Goal: Find specific page/section: Locate a particular part of the current website

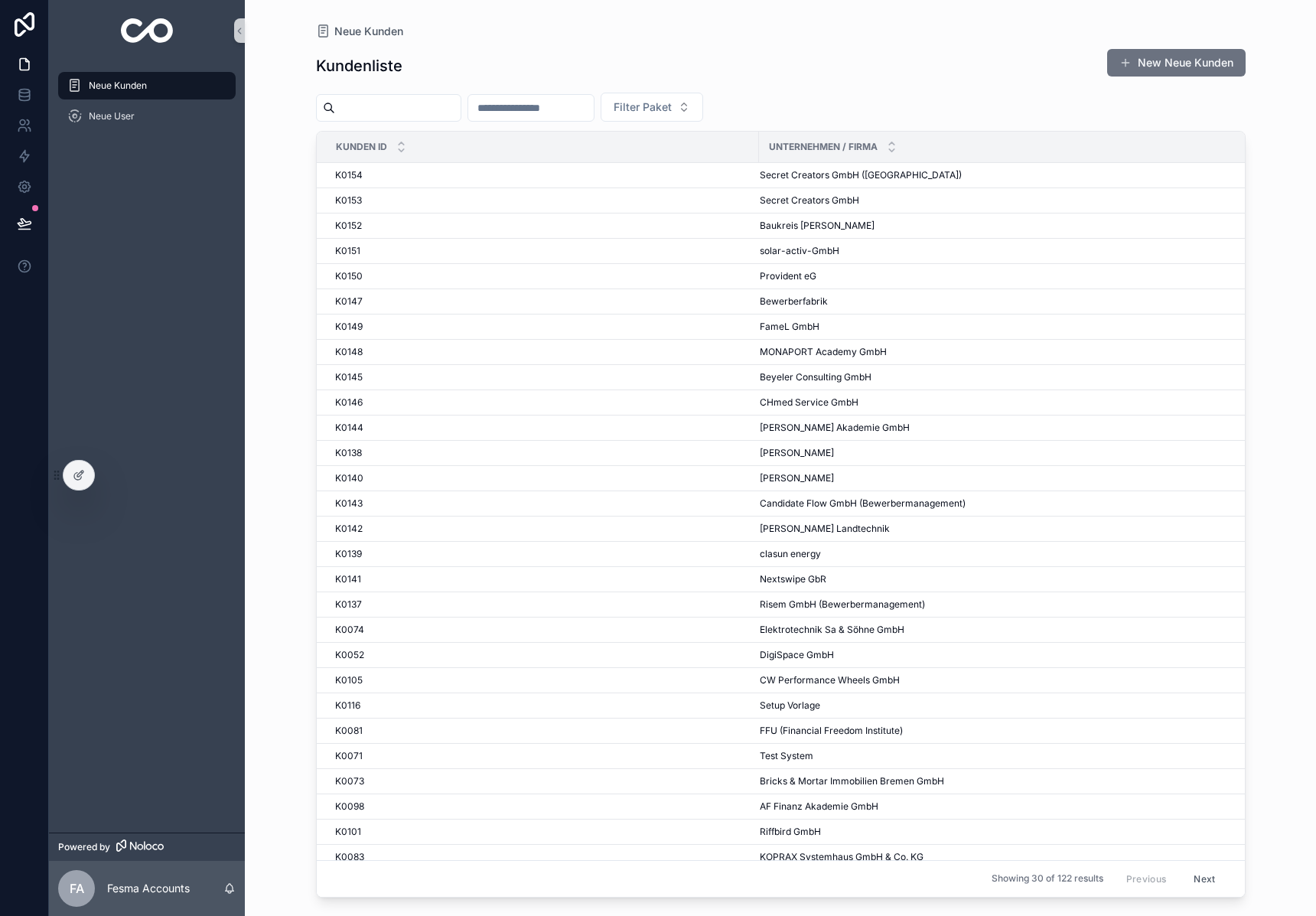
click at [384, 113] on input "scrollable content" at bounding box center [397, 108] width 126 height 21
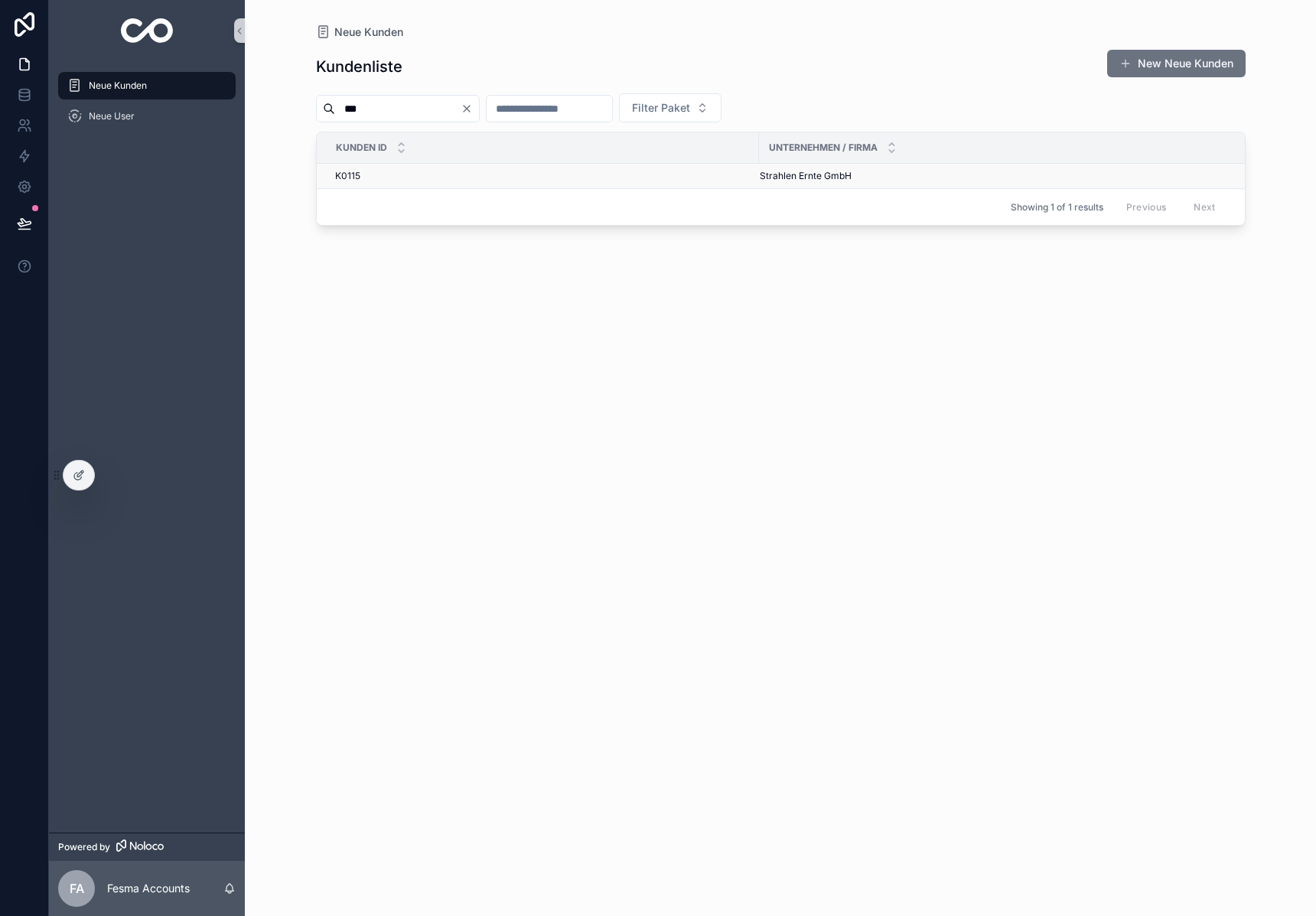
type input "***"
click at [820, 178] on span "Strahlen Ernte GmbH" at bounding box center [805, 176] width 92 height 12
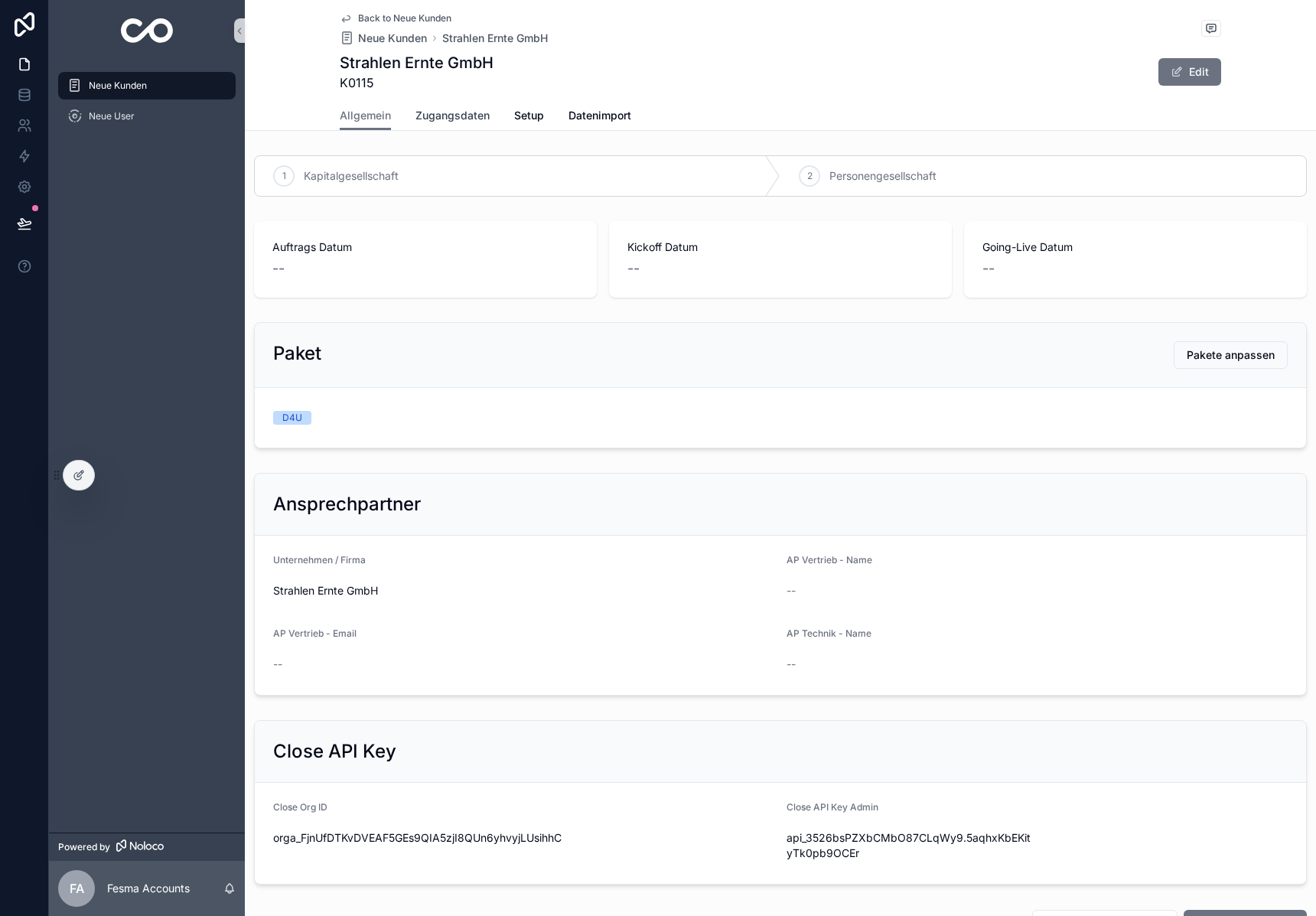
click at [426, 119] on span "Zugangsdaten" at bounding box center [452, 115] width 74 height 15
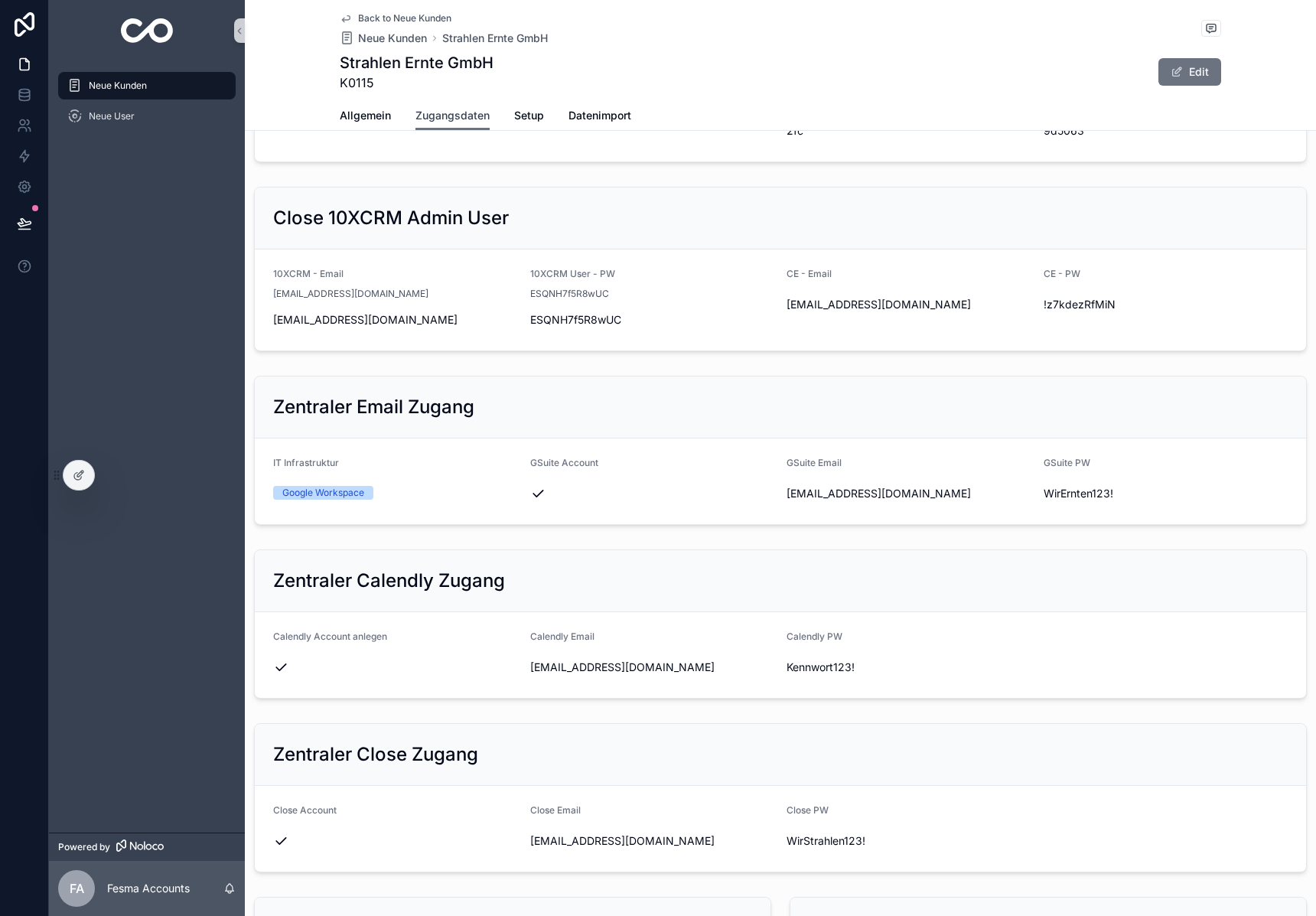
scroll to position [179, 0]
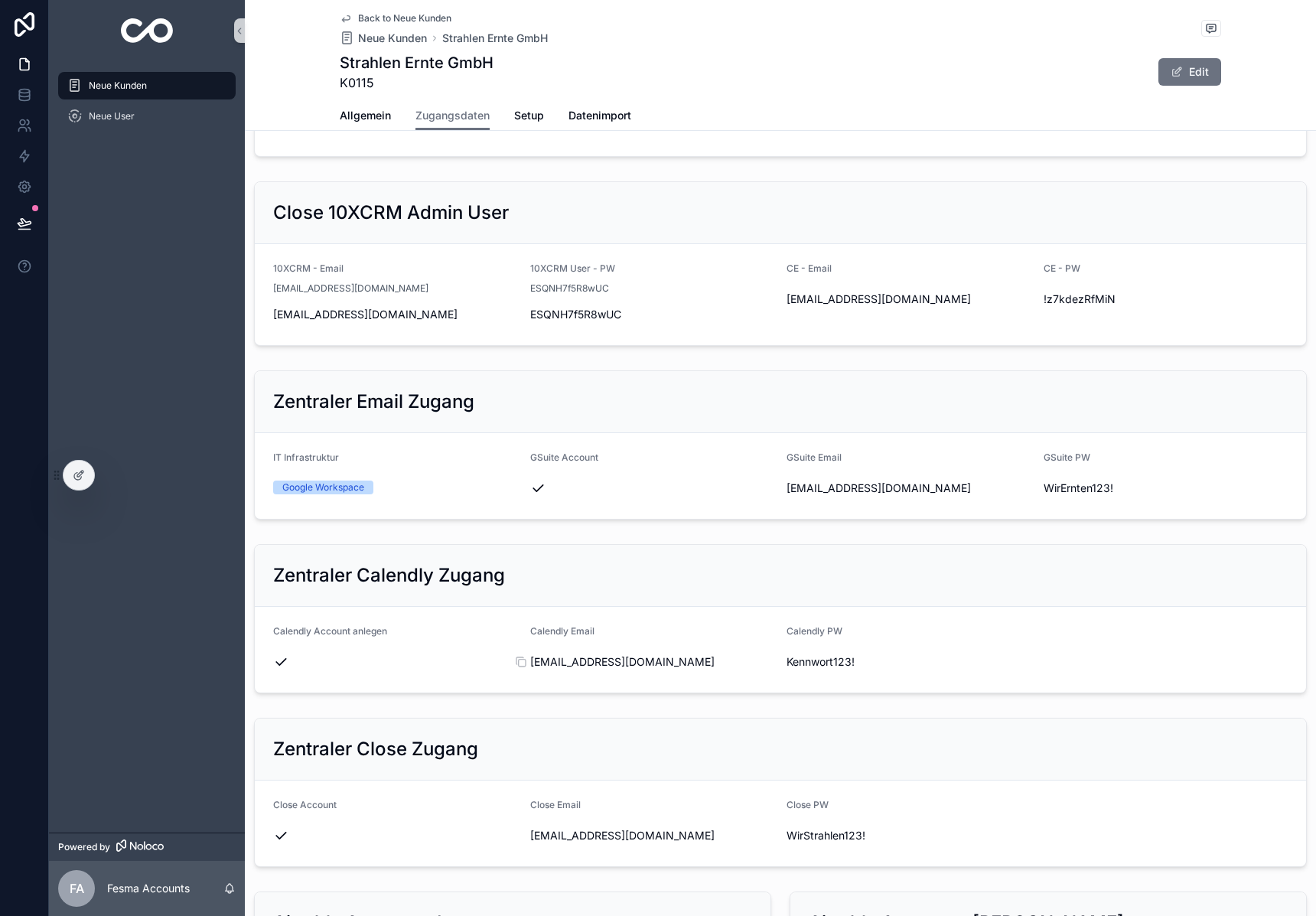
click at [563, 657] on span "[EMAIL_ADDRESS][DOMAIN_NAME]" at bounding box center [653, 662] width 245 height 15
copy div "[EMAIL_ADDRESS][DOMAIN_NAME]"
click at [1104, 489] on span "WirErnten123!" at bounding box center [1166, 487] width 245 height 15
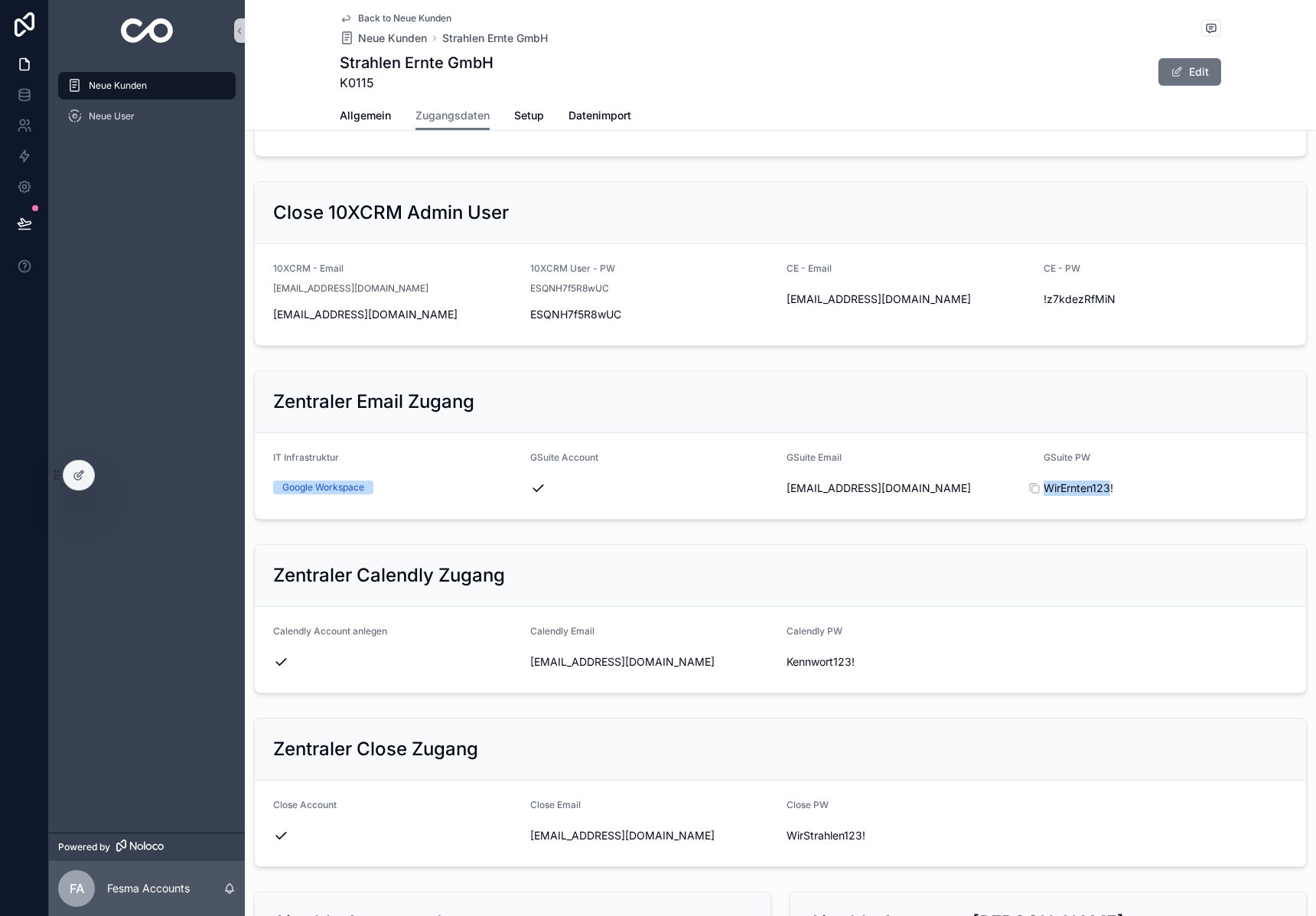
click at [1104, 489] on span "WirErnten123!" at bounding box center [1166, 487] width 245 height 15
copy div "WirErnten123!"
click at [161, 38] on img "scrollable content" at bounding box center [146, 30] width 53 height 24
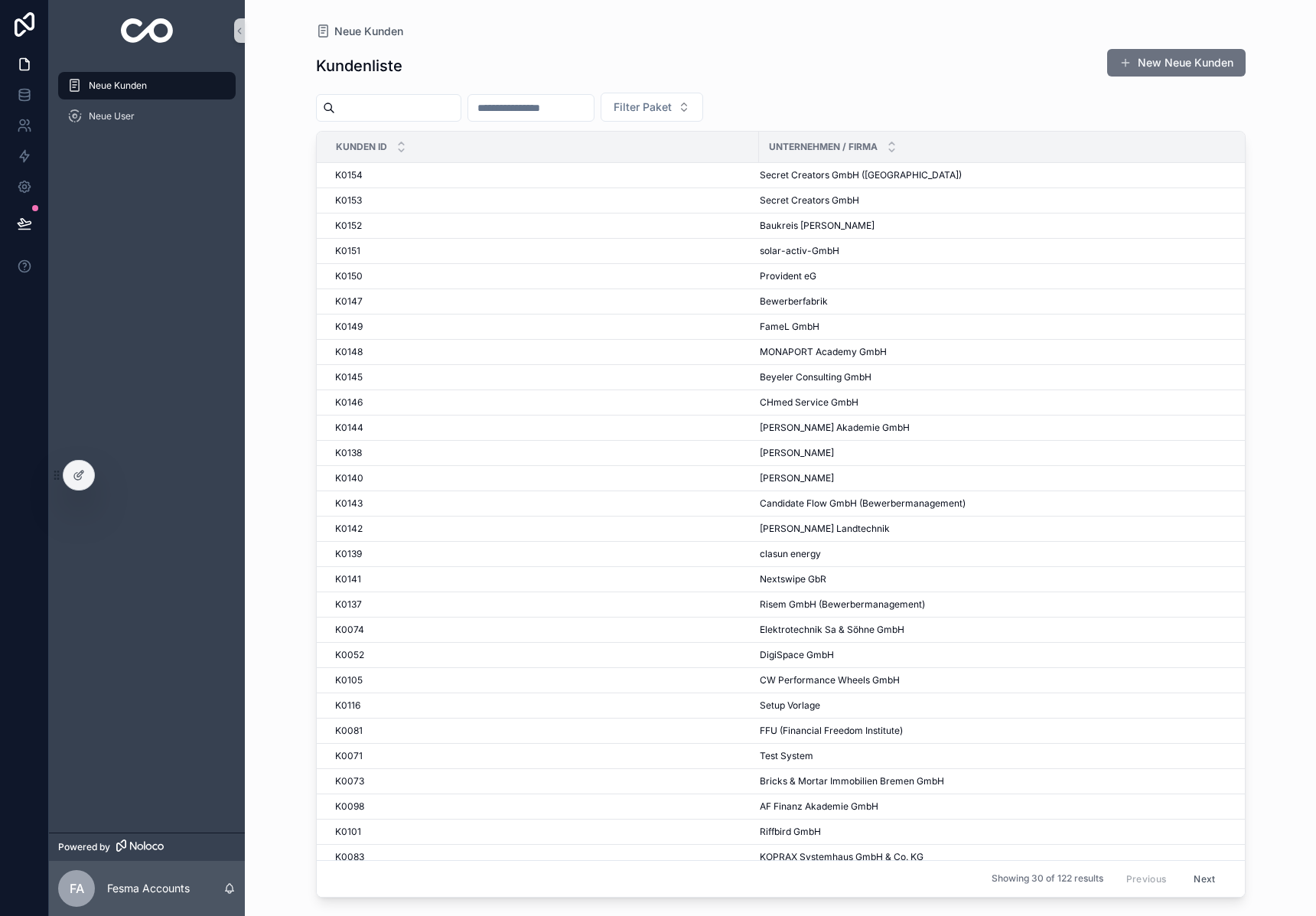
click at [431, 113] on input "scrollable content" at bounding box center [397, 108] width 126 height 21
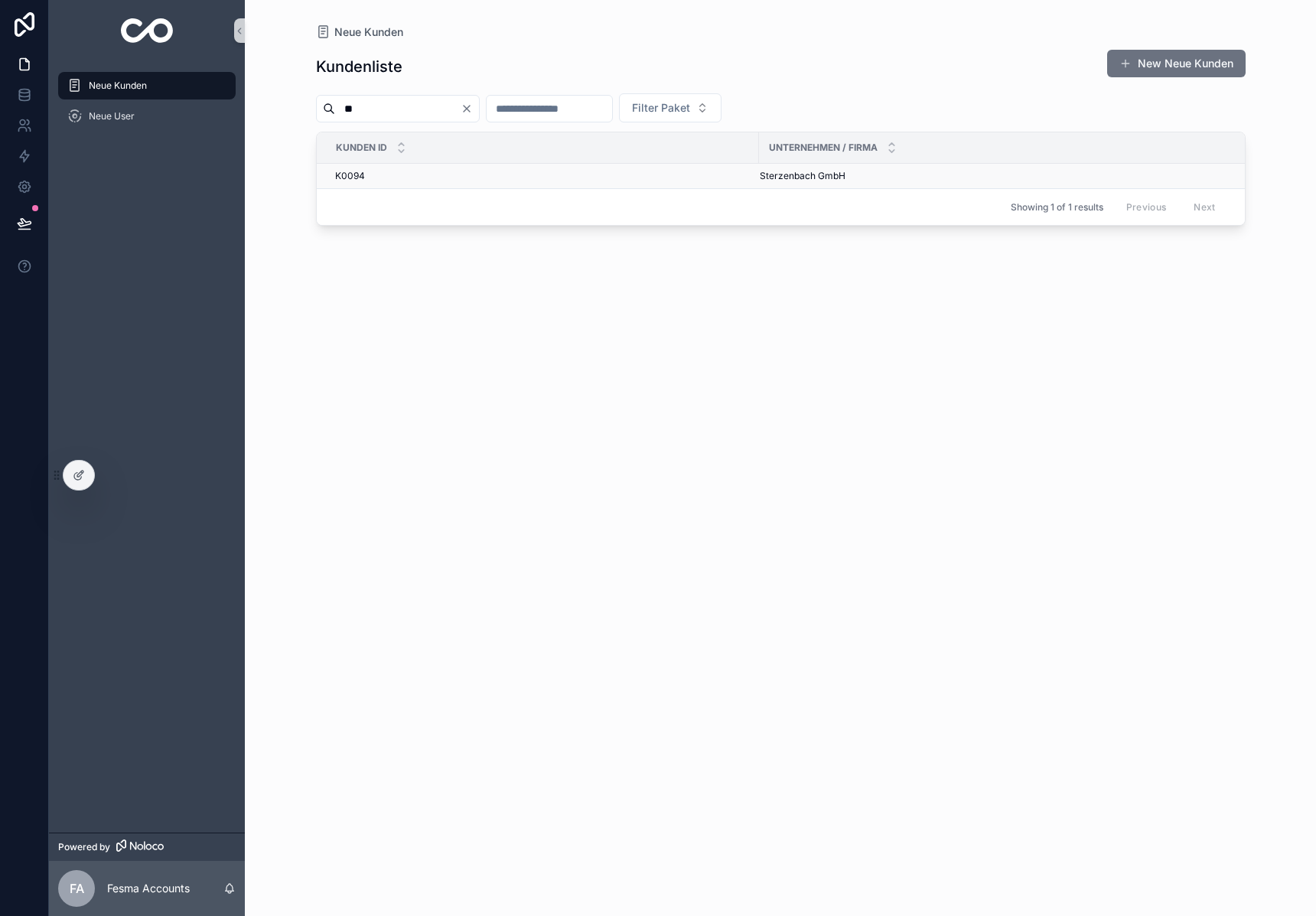
type input "**"
click at [770, 177] on span "Sterzenbach GmbH" at bounding box center [803, 176] width 86 height 12
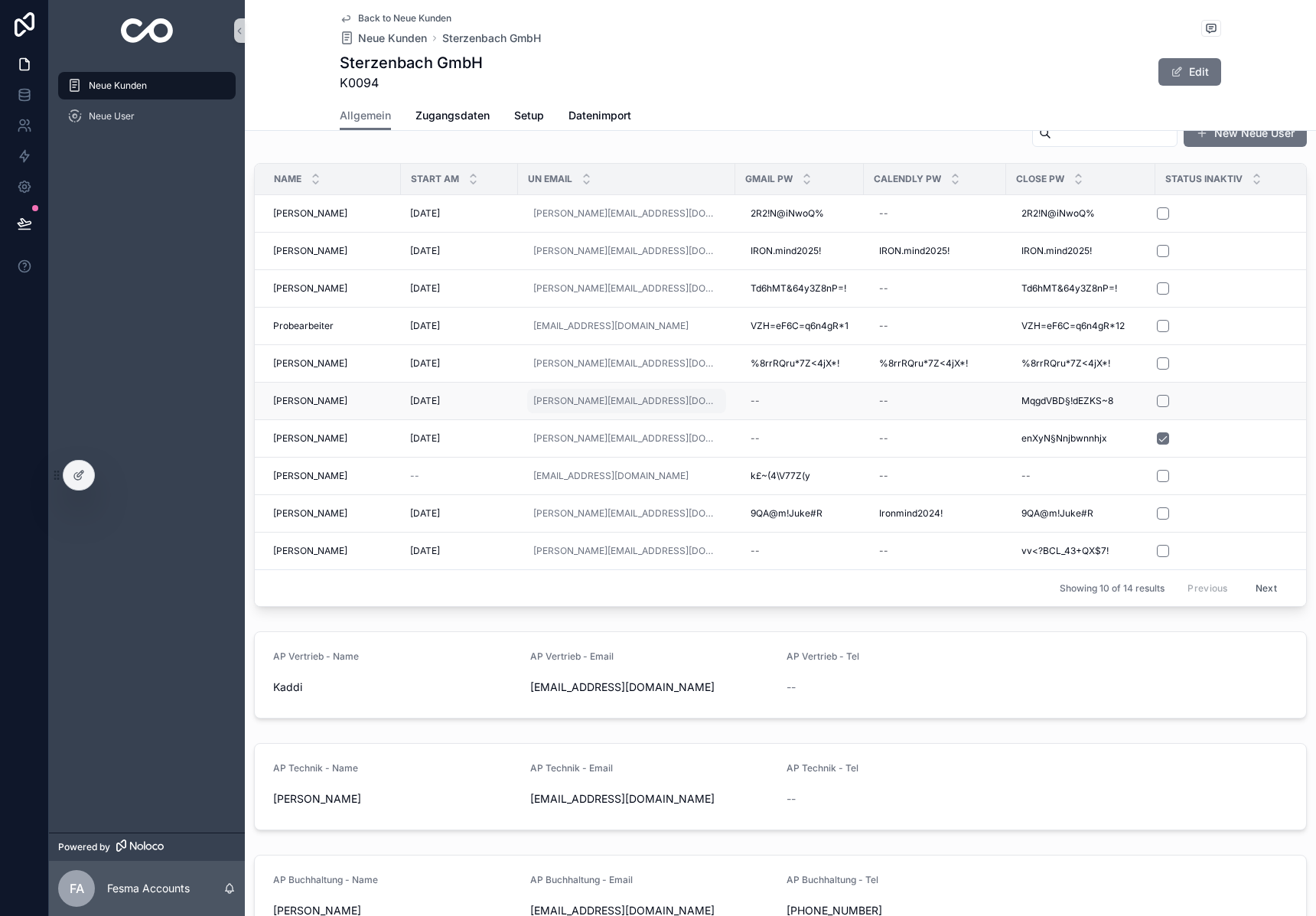
scroll to position [705, 0]
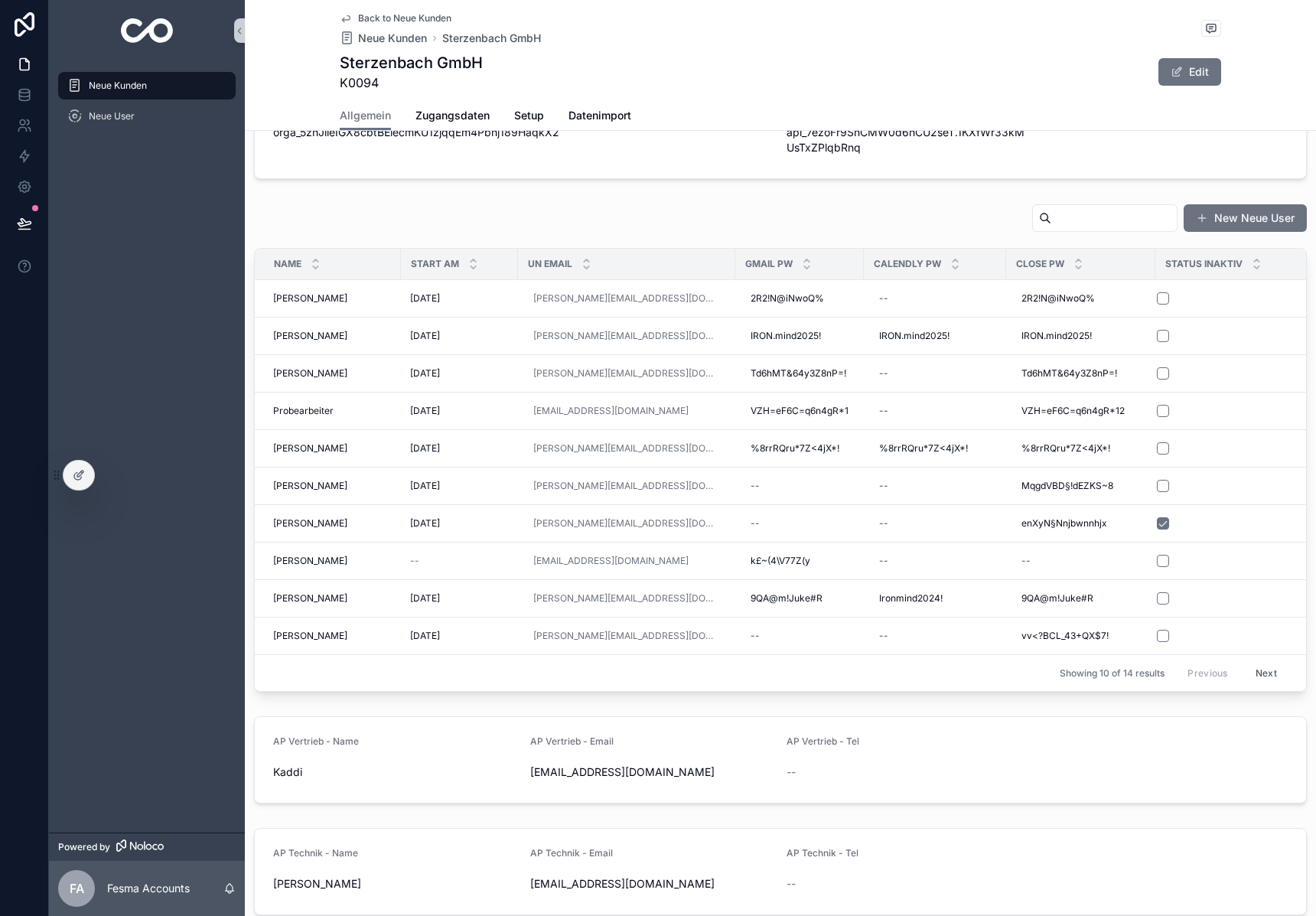
click at [1266, 680] on button "Next" at bounding box center [1266, 673] width 43 height 24
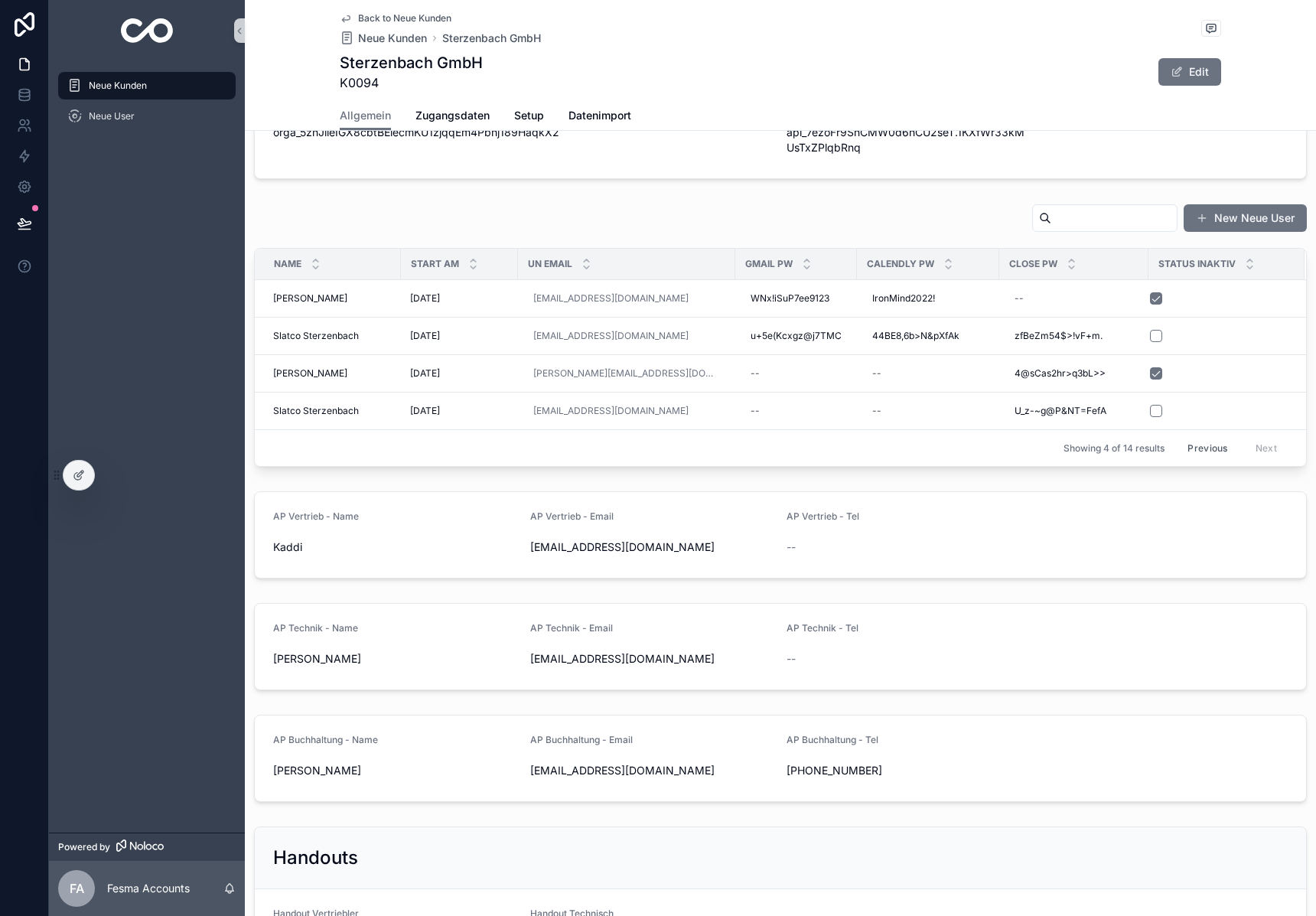
click at [1187, 450] on button "Previous" at bounding box center [1207, 448] width 62 height 24
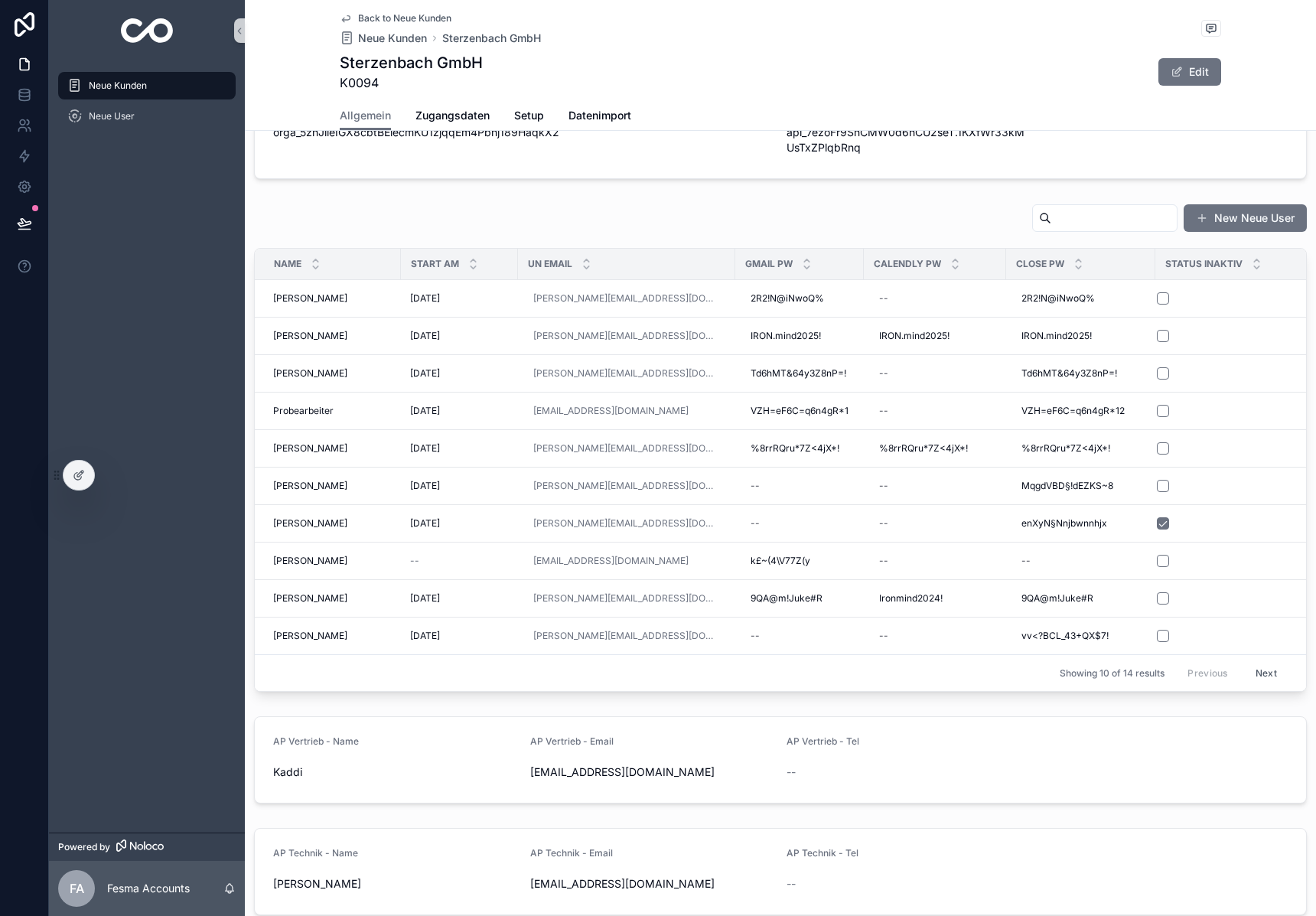
click at [635, 220] on div "New Neue User" at bounding box center [780, 221] width 1053 height 35
click at [741, 691] on div "Showing 10 of 14 results Previous Next" at bounding box center [780, 672] width 1052 height 37
click at [604, 208] on div "New Neue User" at bounding box center [780, 221] width 1053 height 35
click at [1147, 734] on form "AP Vertrieb - Name Kaddi AP Vertrieb - Email [EMAIL_ADDRESS][DOMAIN_NAME] AP Ve…" at bounding box center [780, 760] width 1052 height 86
click at [365, 208] on div "New Neue User" at bounding box center [780, 221] width 1053 height 35
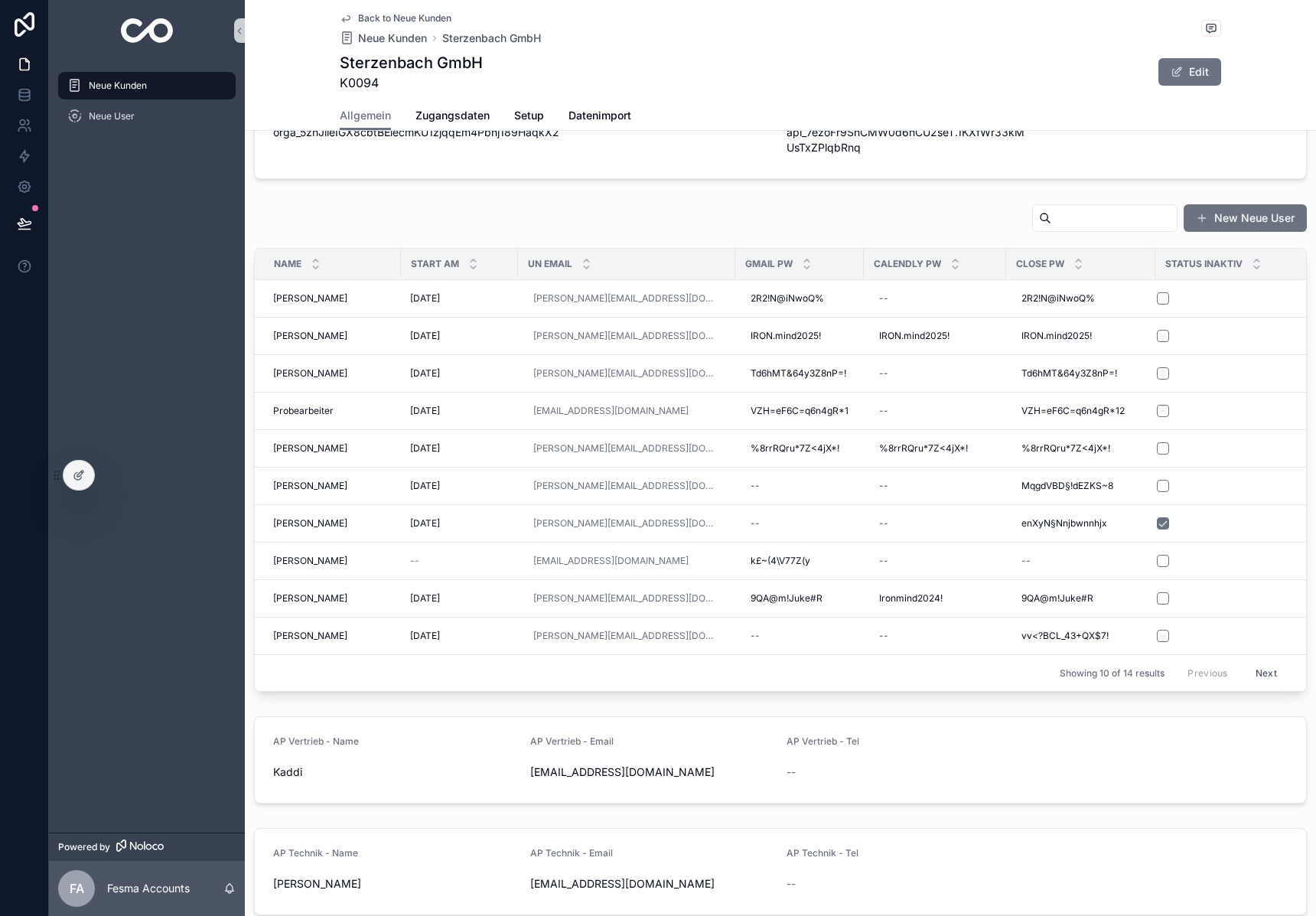
click at [146, 27] on img "scrollable content" at bounding box center [146, 30] width 53 height 24
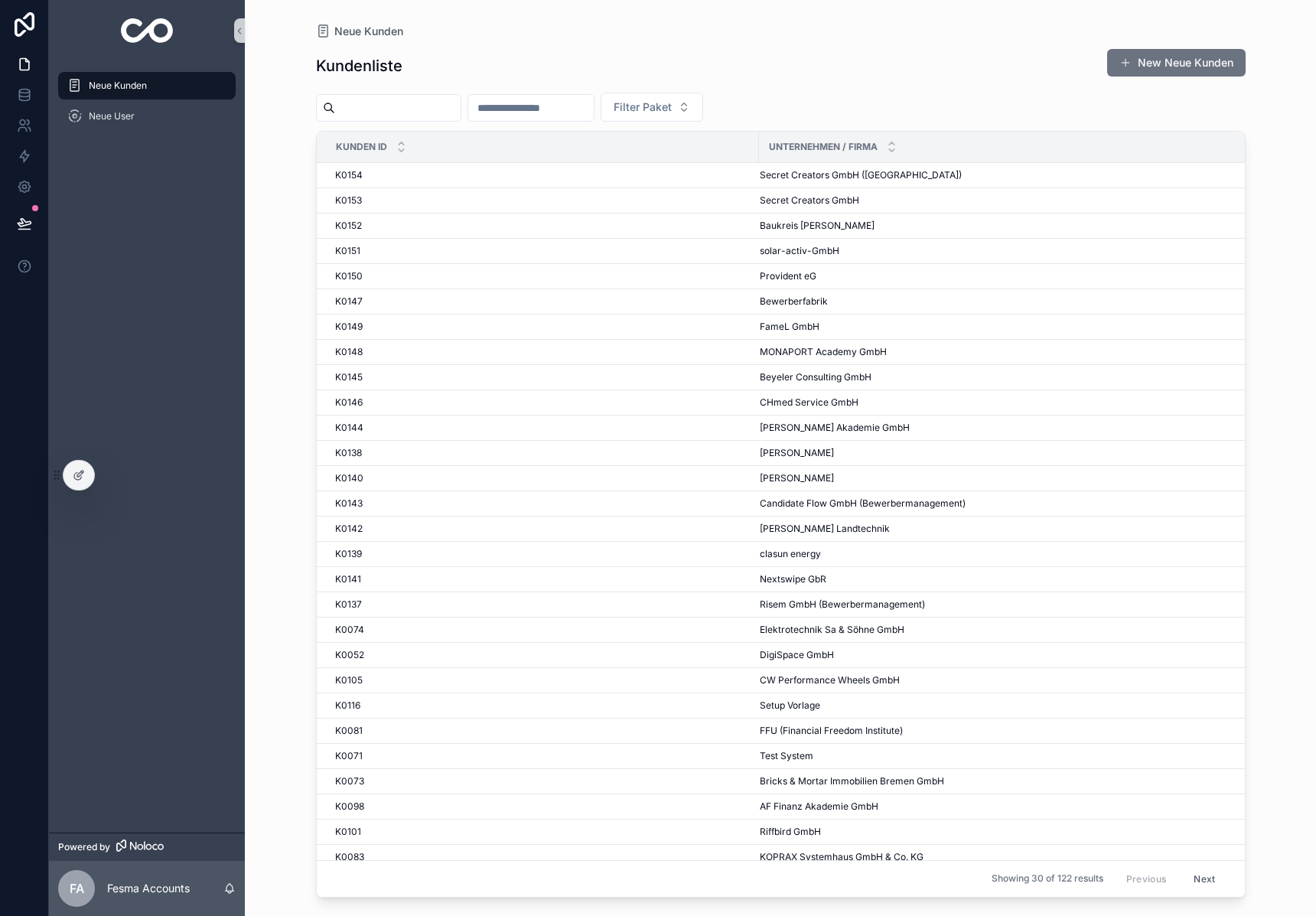
click at [876, 37] on div "Neue Kunden" at bounding box center [780, 31] width 929 height 14
click at [412, 104] on input "scrollable content" at bounding box center [397, 108] width 126 height 21
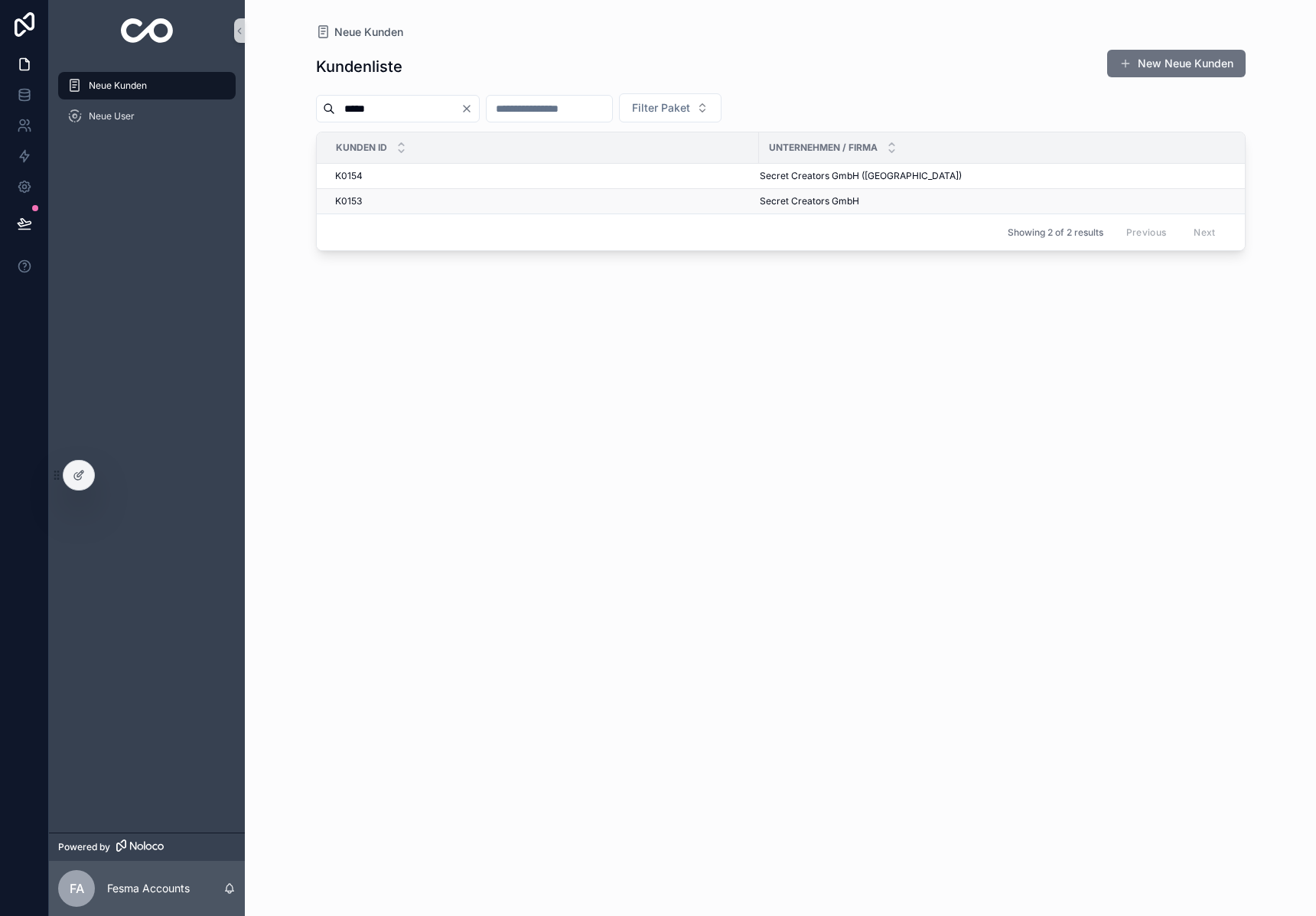
type input "*****"
click at [806, 203] on span "Secret Creators GmbH" at bounding box center [809, 202] width 99 height 12
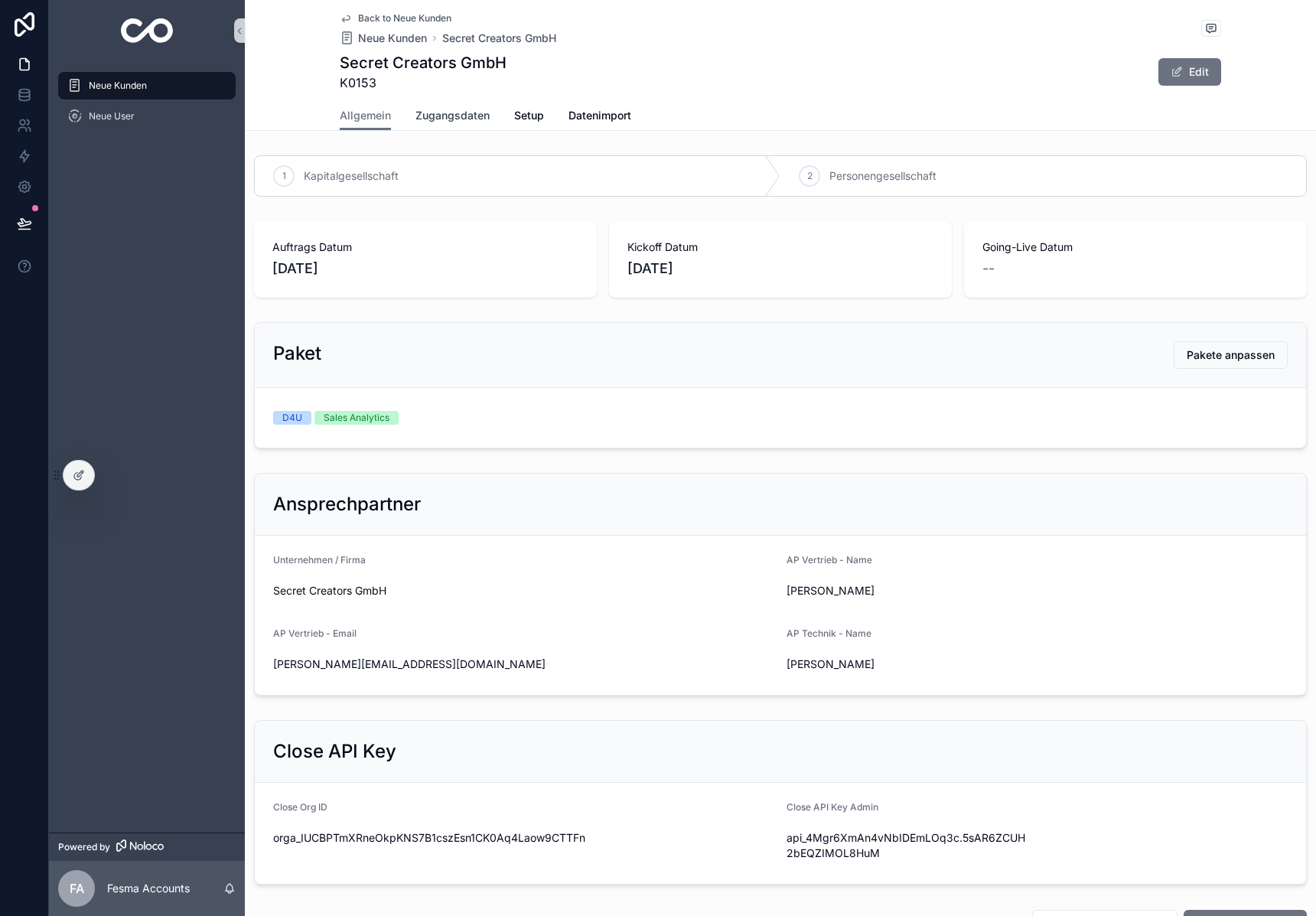
click at [449, 105] on link "Zugangsdaten" at bounding box center [452, 117] width 74 height 30
